Goal: Task Accomplishment & Management: Manage account settings

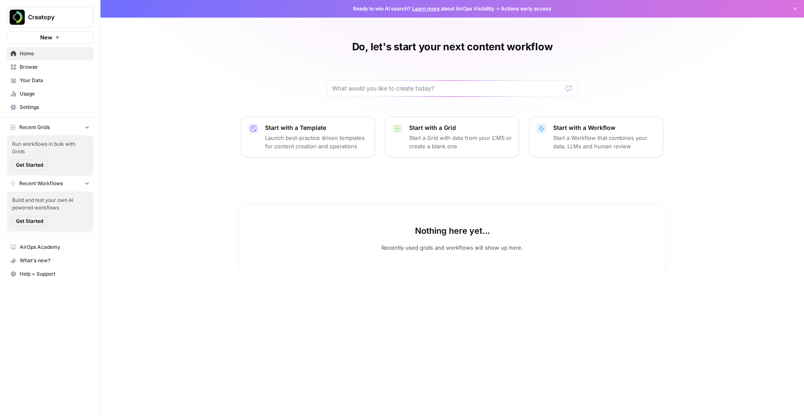
click at [37, 109] on span "Settings" at bounding box center [55, 107] width 70 height 8
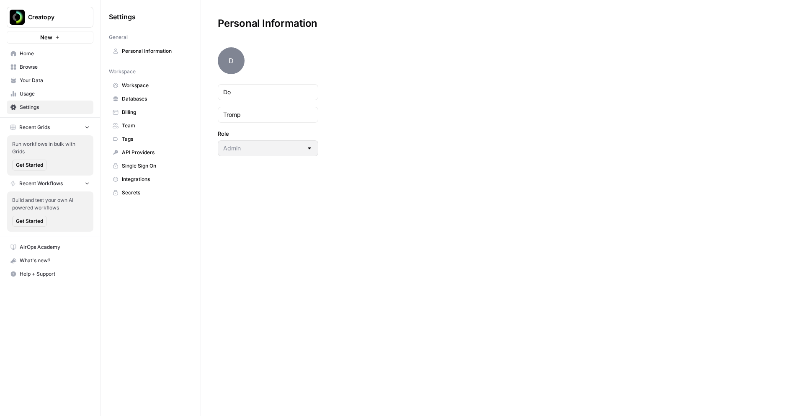
click at [141, 86] on span "Workspace" at bounding box center [155, 86] width 67 height 8
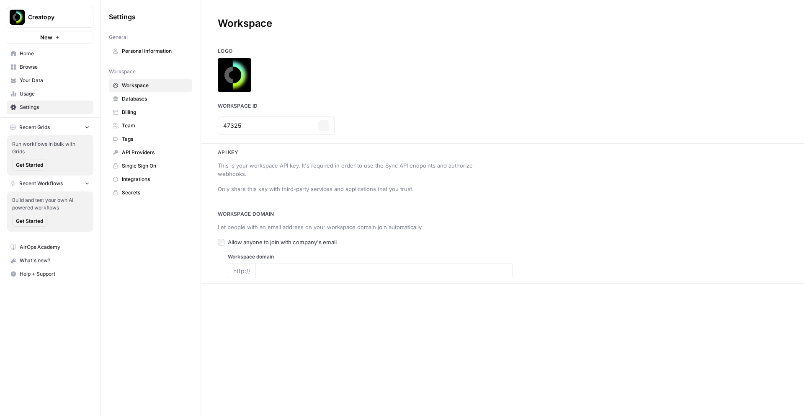
type input "[URL][DOMAIN_NAME]"
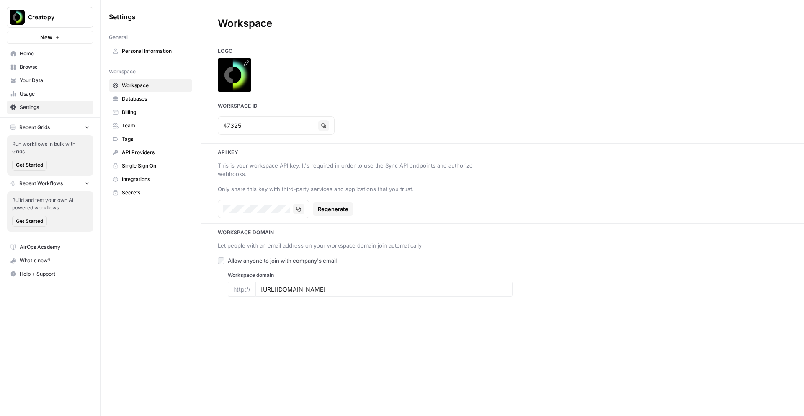
click at [246, 63] on icon at bounding box center [246, 63] width 7 height 7
click at [127, 96] on span "Databases" at bounding box center [155, 99] width 67 height 8
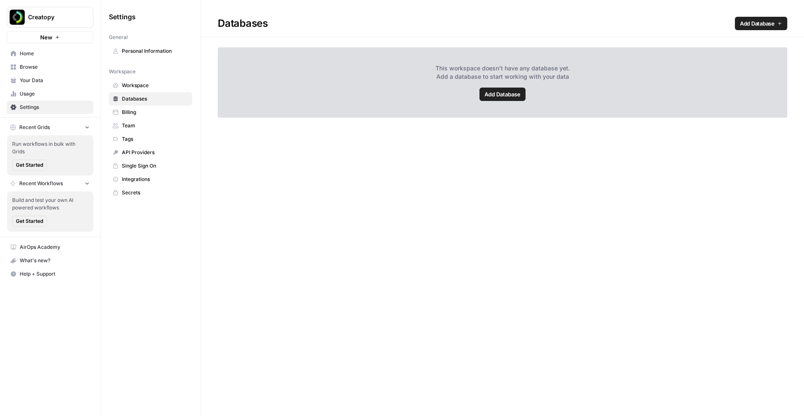
click at [128, 118] on link "Billing" at bounding box center [150, 112] width 83 height 13
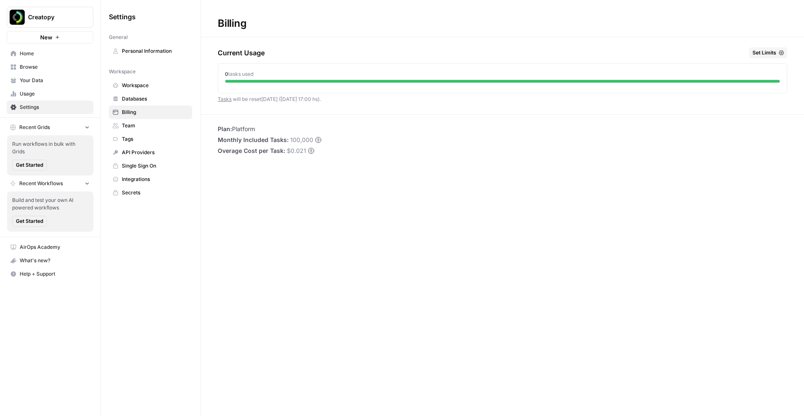
click at [130, 124] on span "Team" at bounding box center [155, 126] width 67 height 8
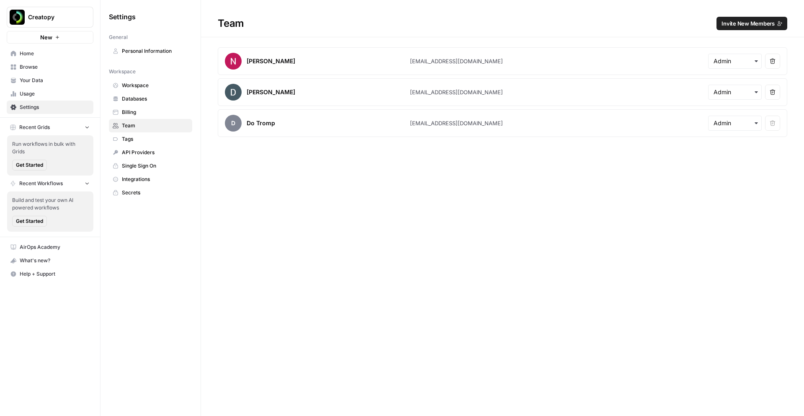
click at [130, 139] on span "Tags" at bounding box center [155, 139] width 67 height 8
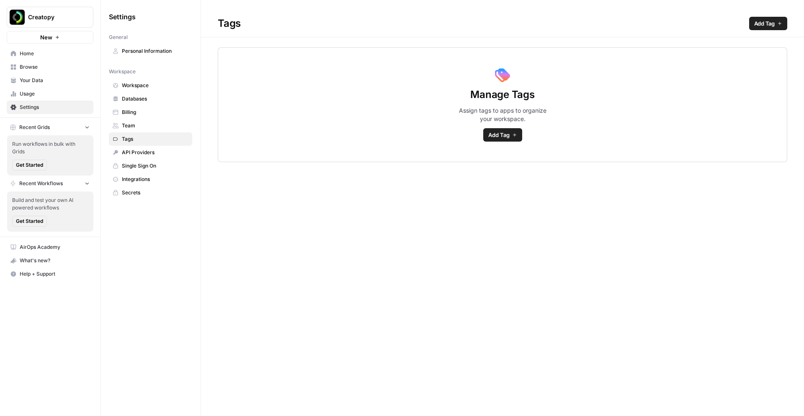
click at [132, 150] on span "API Providers" at bounding box center [155, 153] width 67 height 8
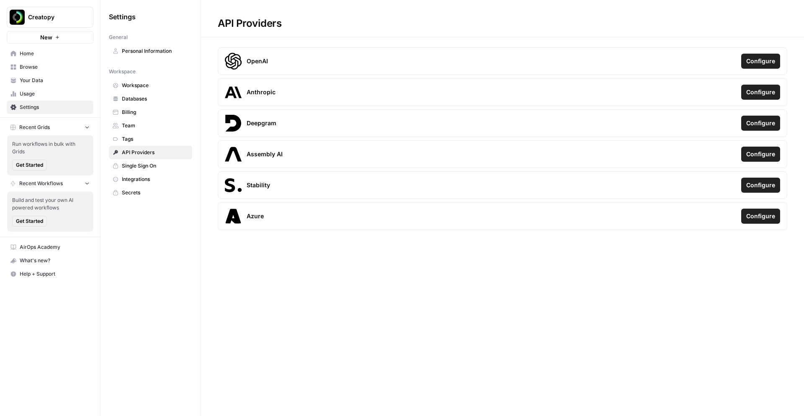
click at [133, 163] on span "Single Sign On" at bounding box center [155, 166] width 67 height 8
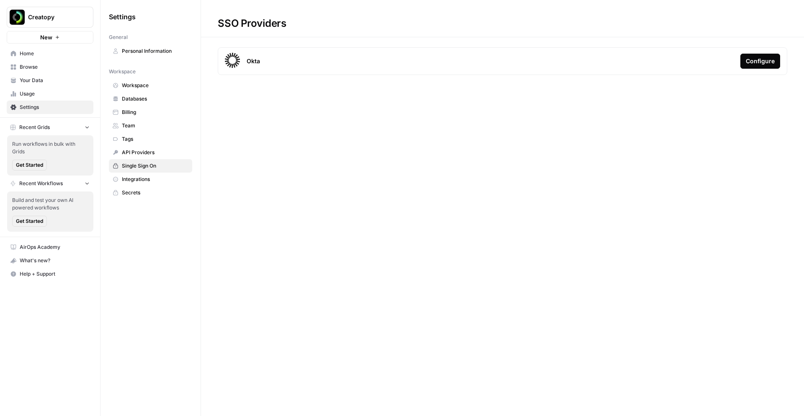
click at [134, 176] on span "Integrations" at bounding box center [155, 180] width 67 height 8
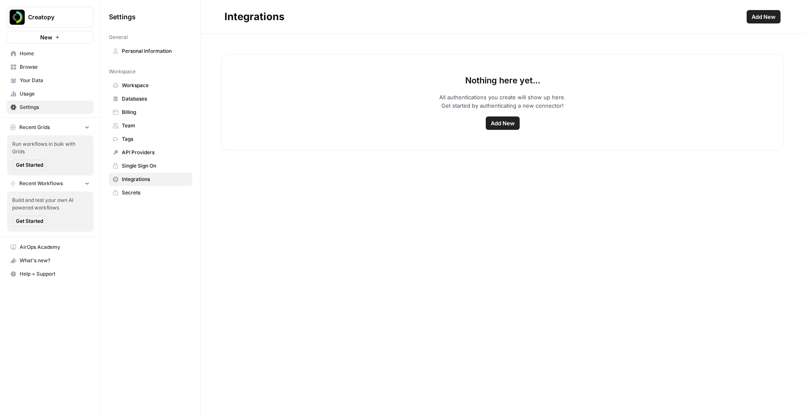
click at [134, 191] on span "Secrets" at bounding box center [155, 193] width 67 height 8
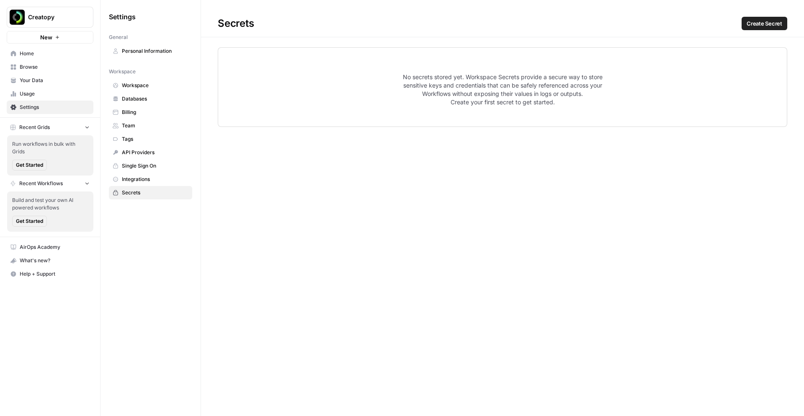
click at [24, 82] on span "Your Data" at bounding box center [55, 81] width 70 height 8
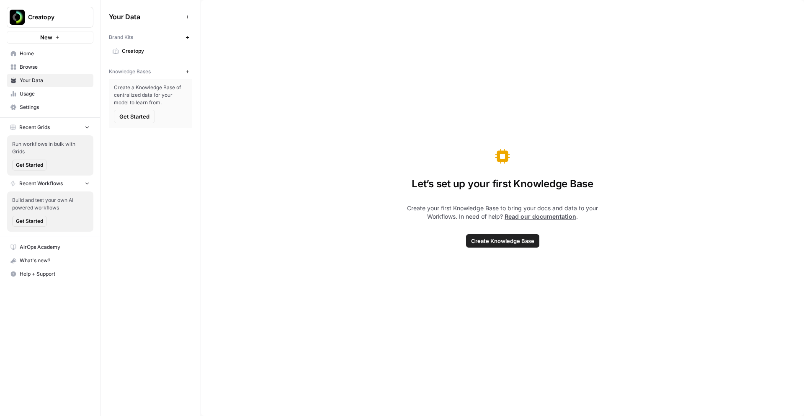
click at [145, 52] on span "Creatopy" at bounding box center [155, 51] width 67 height 8
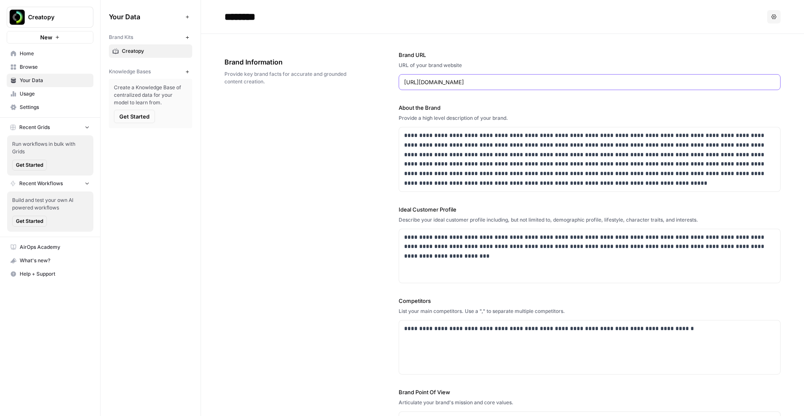
drag, startPoint x: 495, startPoint y: 81, endPoint x: 376, endPoint y: 81, distance: 119.0
click at [376, 81] on div "**********" at bounding box center [503, 258] width 556 height 449
type input "[URL]"
click at [416, 142] on p "**********" at bounding box center [589, 159] width 371 height 57
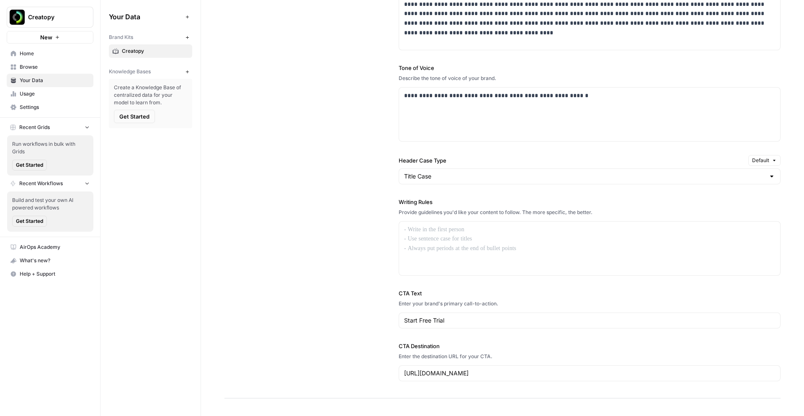
scroll to position [532, 0]
click at [770, 175] on div at bounding box center [772, 175] width 7 height 8
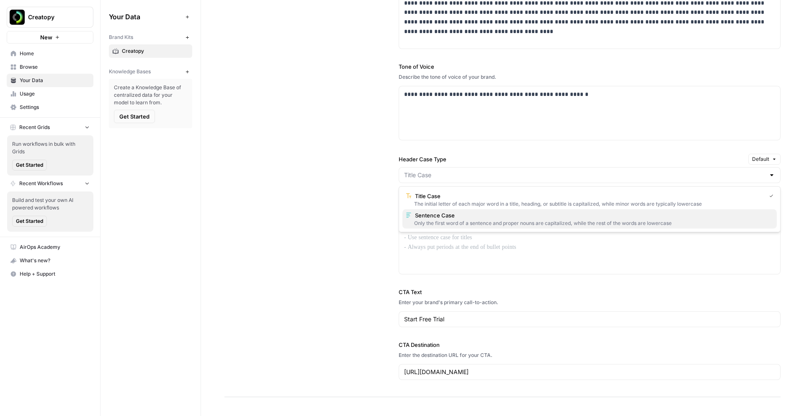
click at [721, 216] on span "Sentence Case" at bounding box center [592, 215] width 355 height 8
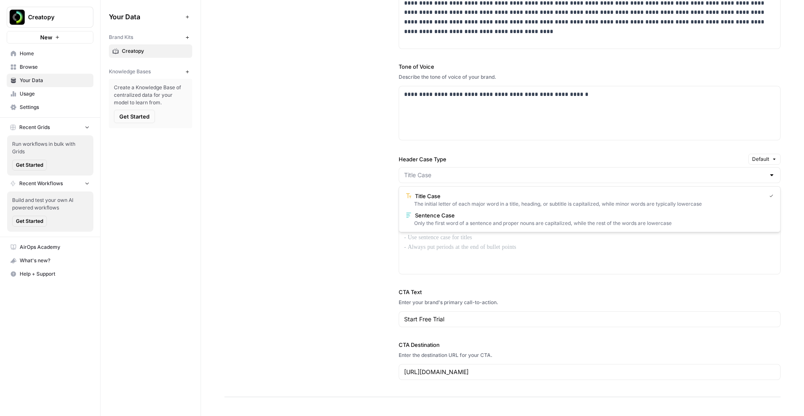
type input "Sentence Case"
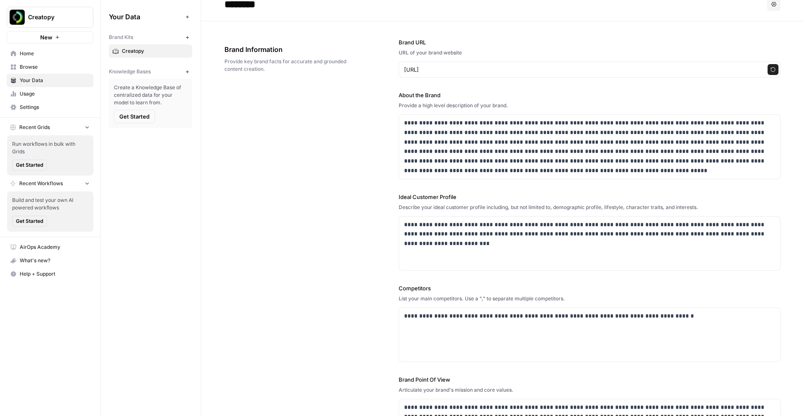
scroll to position [0, 0]
